Goal: Task Accomplishment & Management: Complete application form

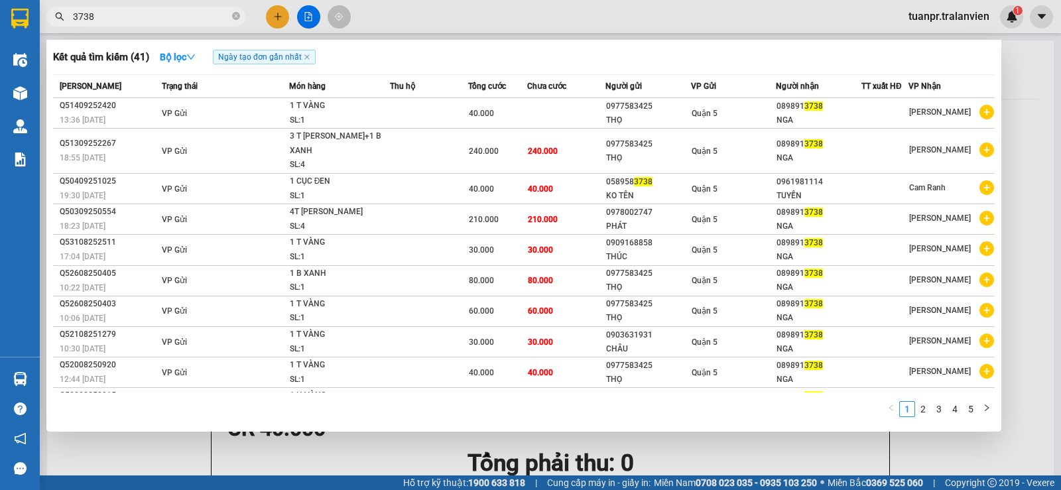
click at [1019, 314] on div at bounding box center [530, 245] width 1061 height 490
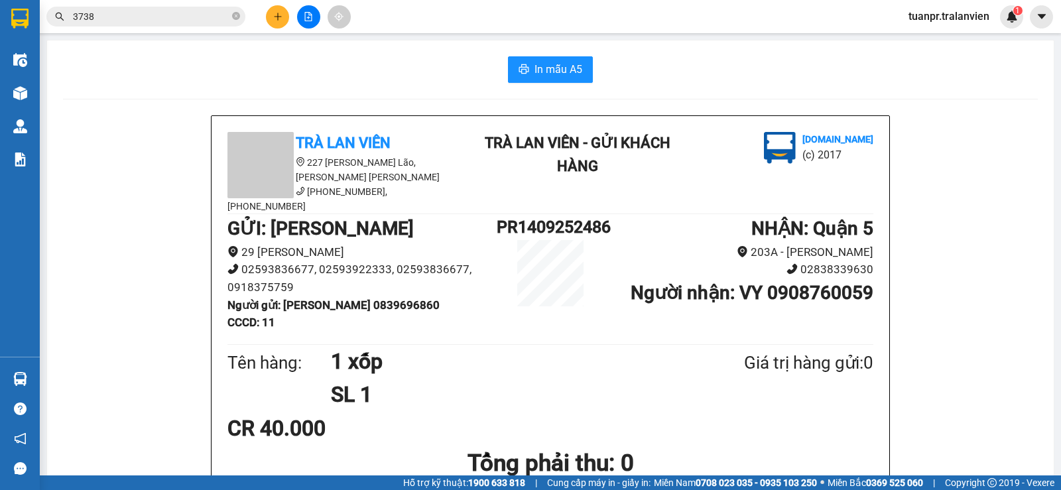
click at [275, 19] on icon "plus" at bounding box center [277, 16] width 9 height 9
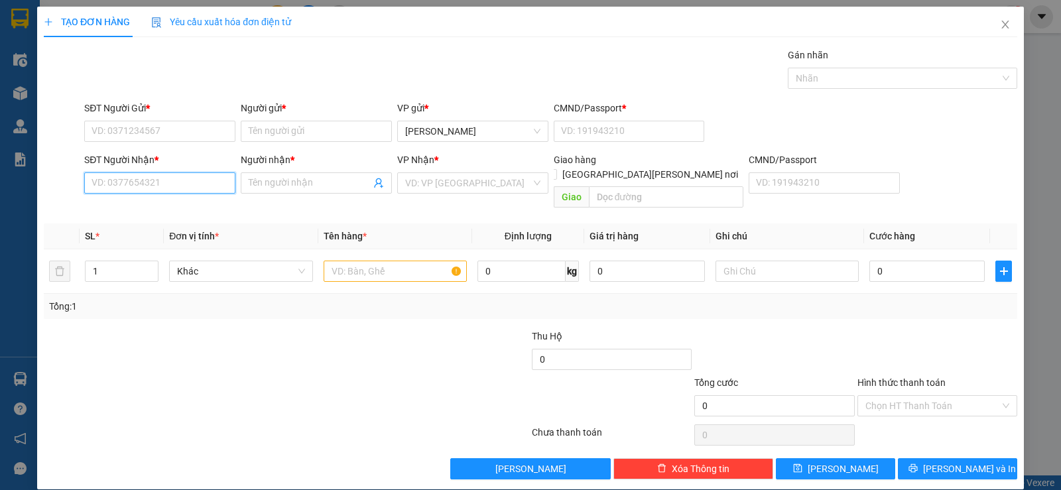
click at [141, 188] on input "SĐT Người Nhận *" at bounding box center [159, 182] width 151 height 21
drag, startPoint x: 163, startPoint y: 212, endPoint x: 156, endPoint y: 201, distance: 13.1
click at [162, 212] on div "0908704218 - [GEOGRAPHIC_DATA]" at bounding box center [165, 209] width 149 height 15
type input "0908704218"
type input "NGA"
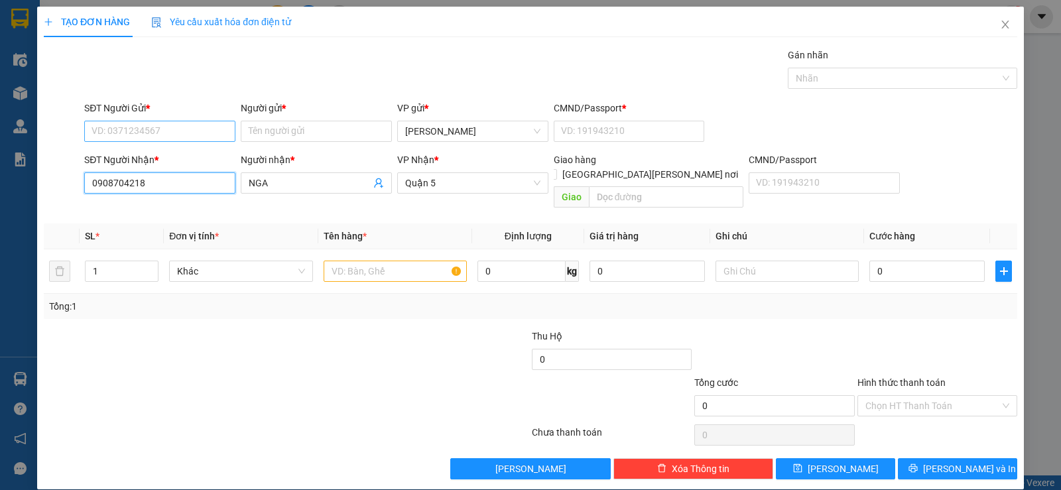
type input "0908704218"
click at [165, 123] on input "SĐT Người Gửi *" at bounding box center [159, 131] width 151 height 21
click at [165, 156] on div "0397338471 - Thùy" at bounding box center [158, 157] width 134 height 15
type input "0397338471"
type input "Thùy"
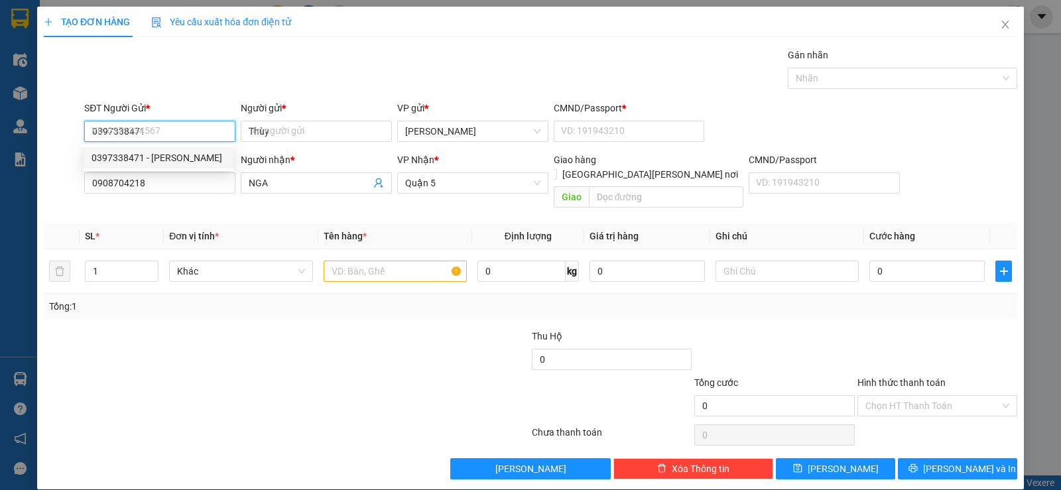
type input "1"
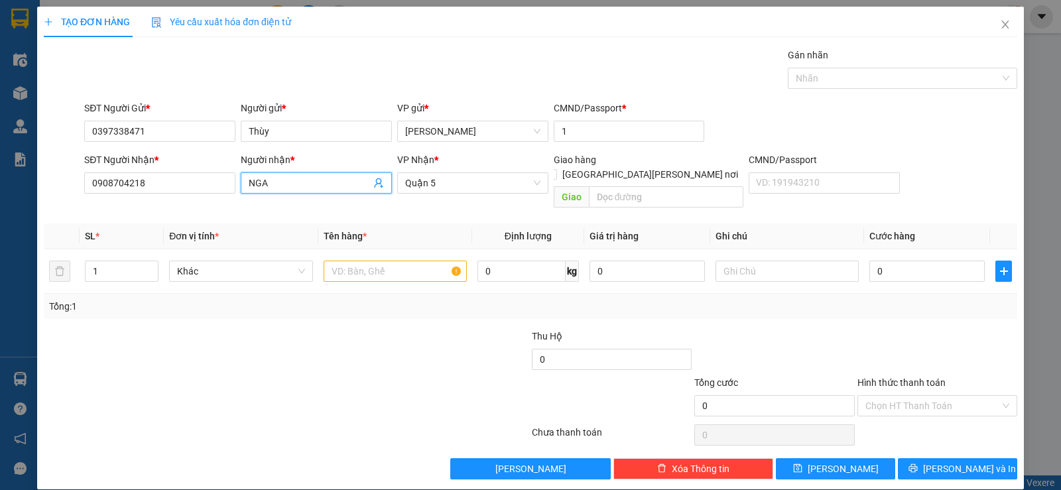
click at [296, 182] on input "NGA" at bounding box center [310, 183] width 122 height 15
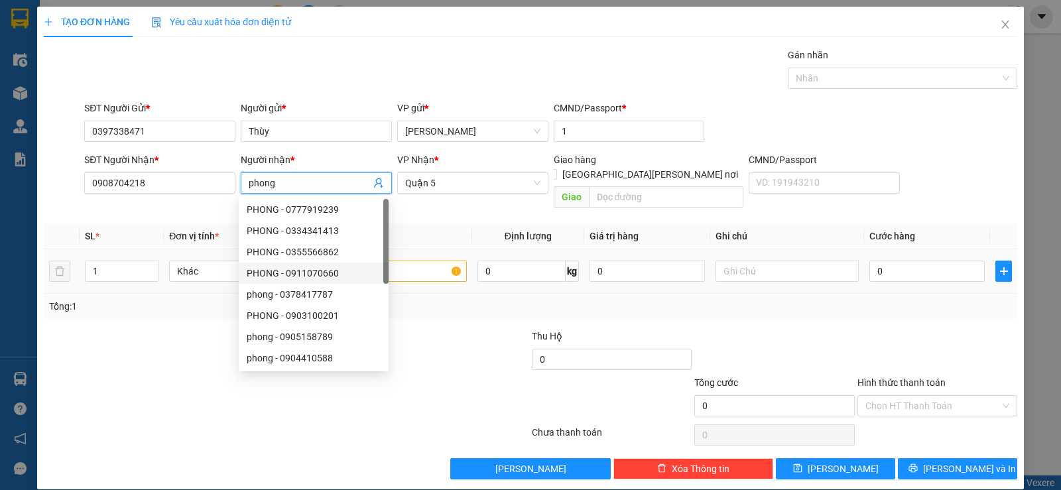
type input "phong"
click at [423, 261] on input "text" at bounding box center [395, 271] width 143 height 21
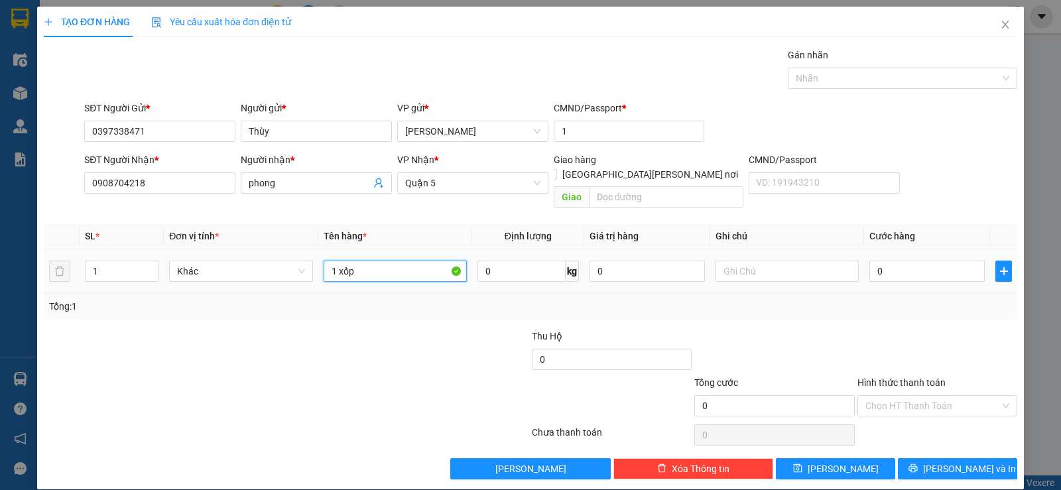
type input "1 xốp"
type input "3"
type input "30"
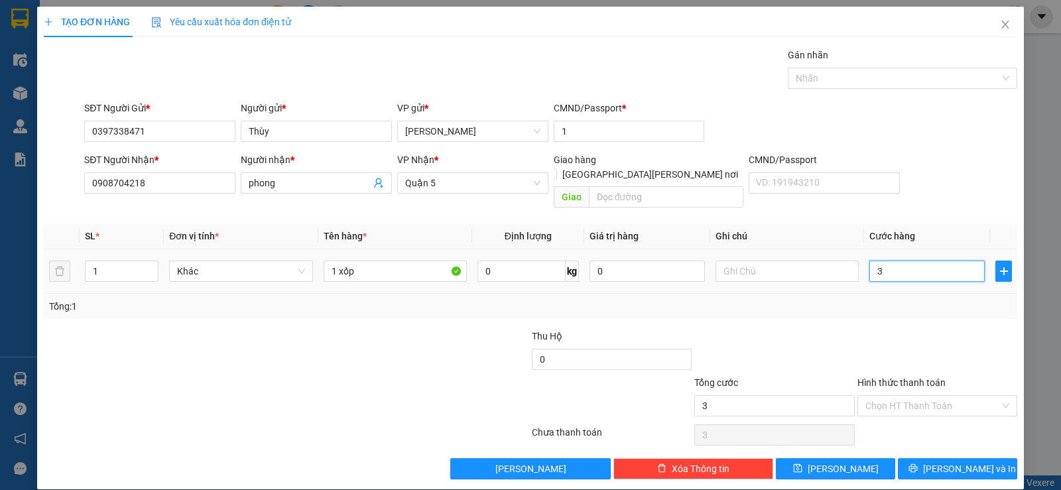
type input "30"
type input "30.000"
click at [918, 396] on input "Hình thức thanh toán" at bounding box center [932, 406] width 135 height 20
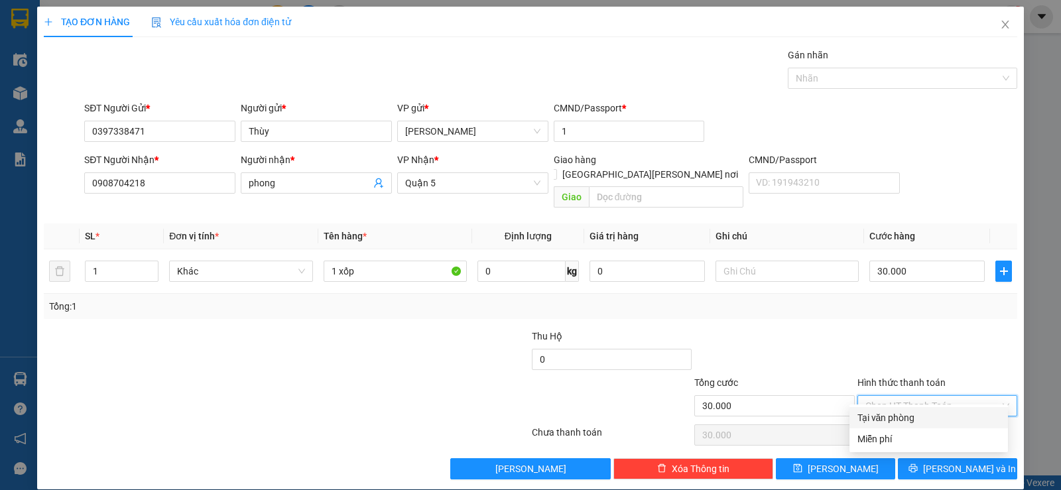
click at [915, 419] on div "Tại văn phòng" at bounding box center [928, 417] width 143 height 15
type input "0"
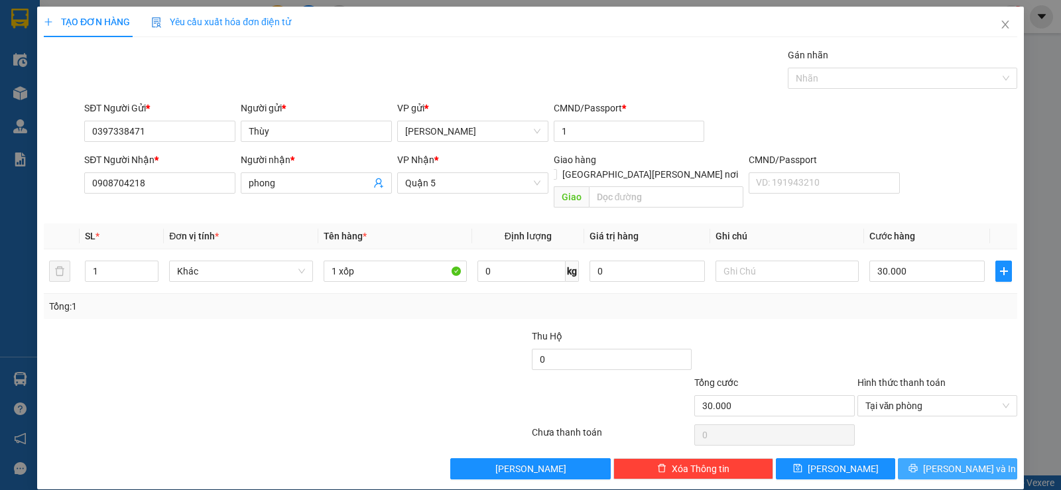
click at [963, 458] on button "Lưu và In" at bounding box center [957, 468] width 119 height 21
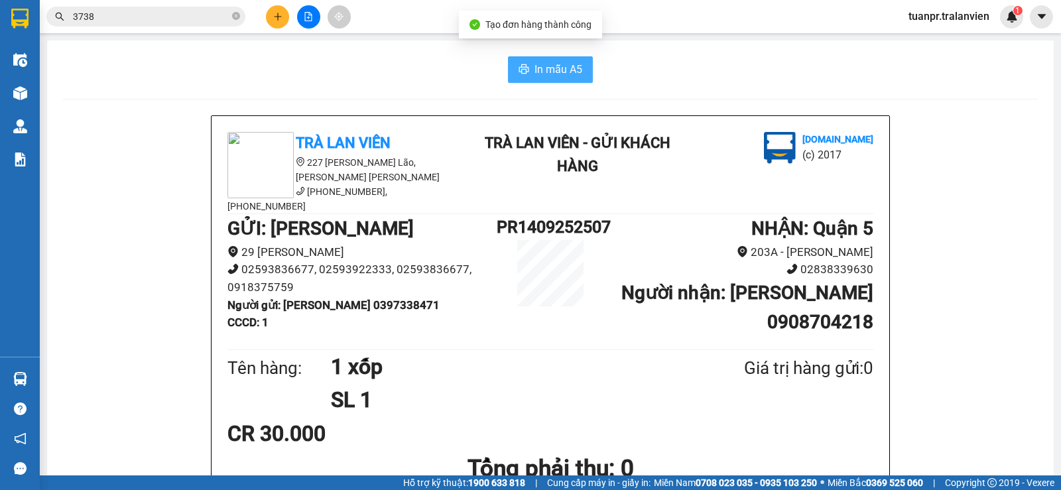
click at [567, 66] on span "In mẫu A5" at bounding box center [558, 69] width 48 height 17
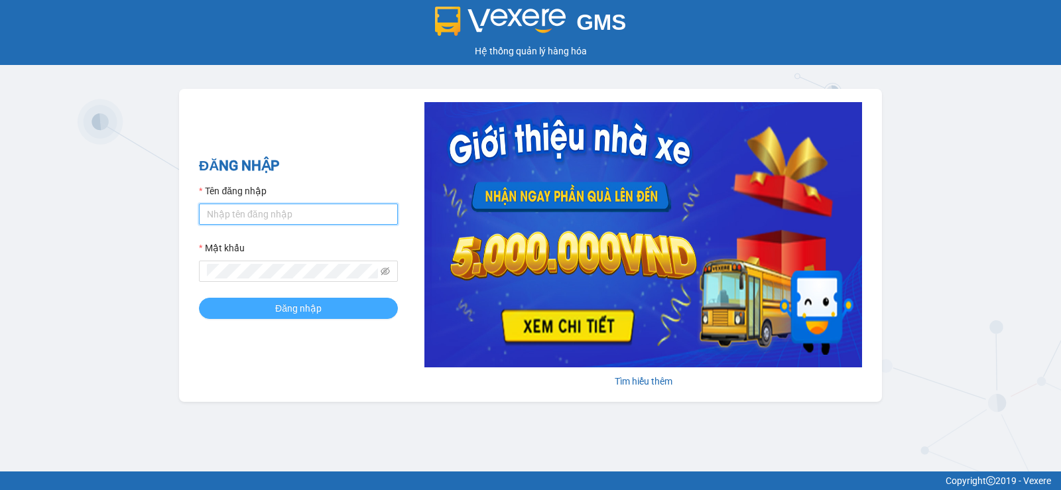
type input "tuanpr.tralanvien"
drag, startPoint x: 281, startPoint y: 310, endPoint x: 270, endPoint y: 215, distance: 96.1
click at [279, 304] on span "Đăng nhập" at bounding box center [298, 308] width 46 height 15
